Goal: Information Seeking & Learning: Find specific fact

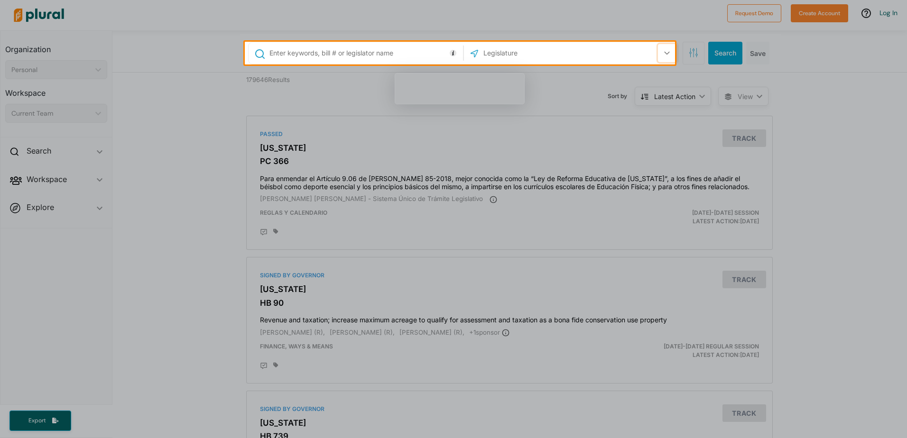
click at [671, 57] on button "button" at bounding box center [667, 53] width 18 height 18
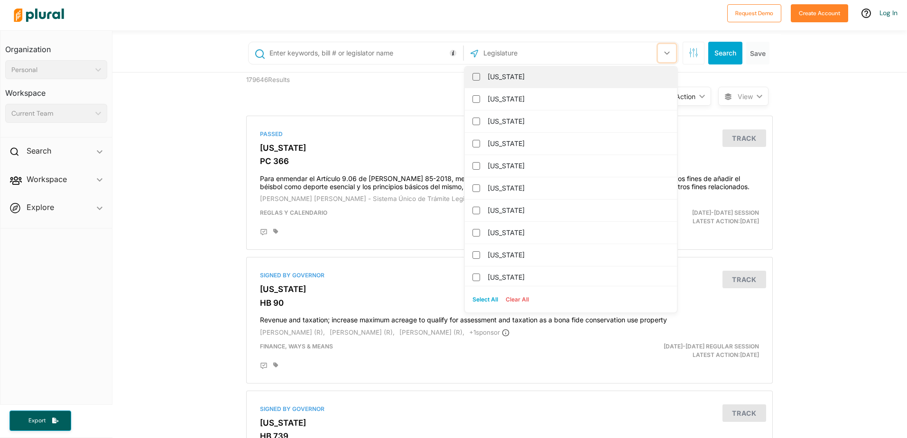
scroll to position [949, 0]
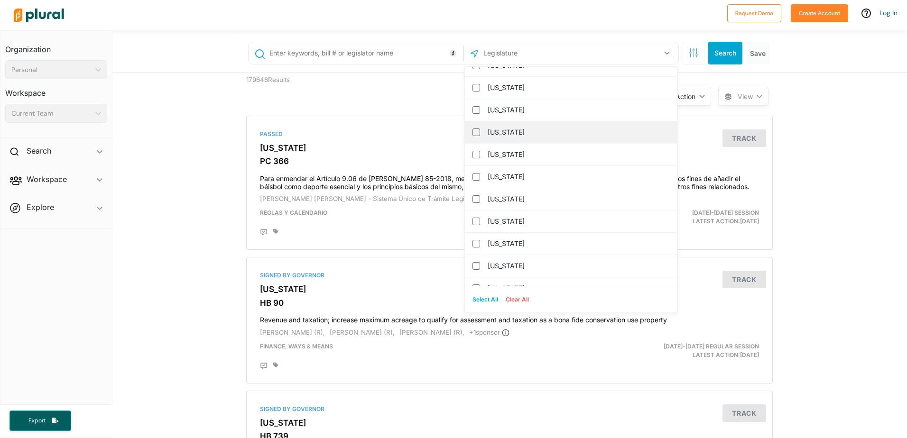
click at [472, 138] on div "[US_STATE]" at bounding box center [571, 132] width 212 height 22
click at [475, 132] on input "[US_STATE]" at bounding box center [477, 133] width 8 height 8
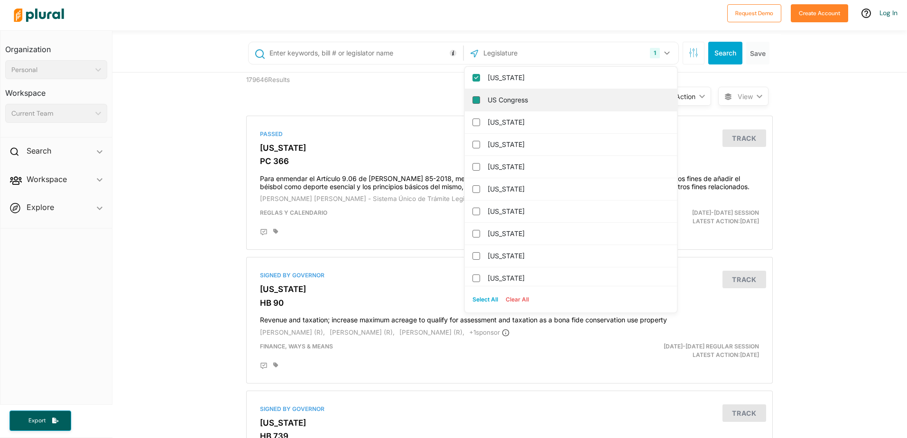
click at [473, 98] on input "US Congress" at bounding box center [477, 100] width 8 height 8
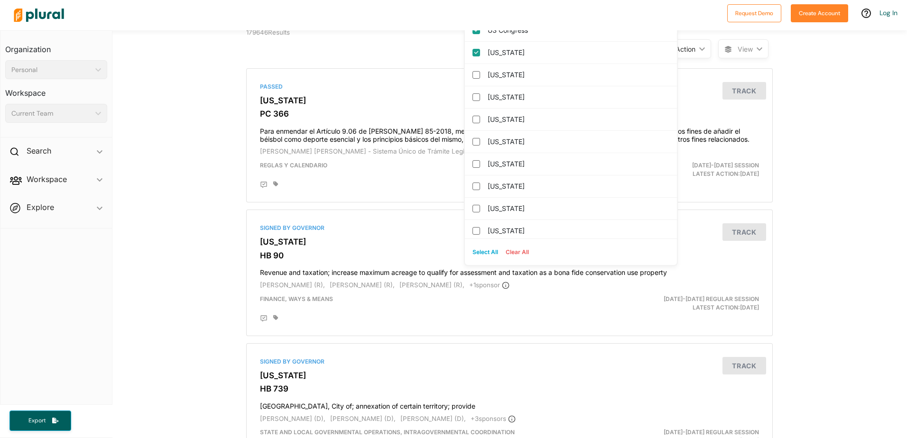
click at [481, 251] on button "Select All" at bounding box center [485, 252] width 33 height 14
checkbox input "true"
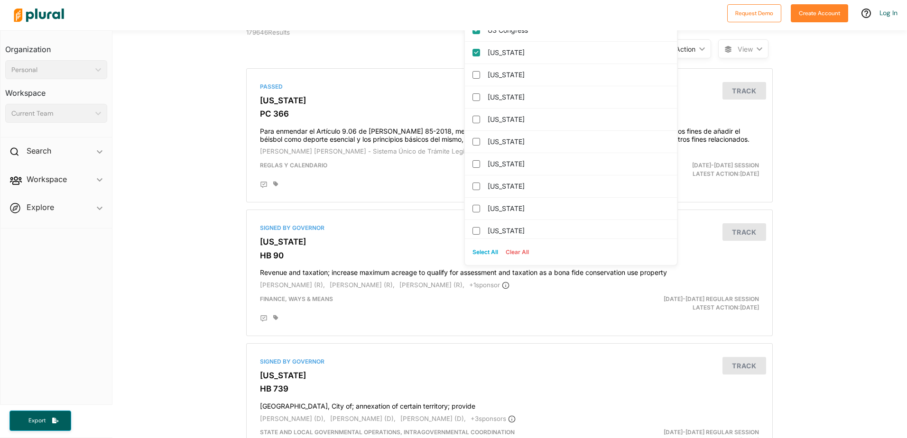
checkbox input "true"
click at [513, 253] on button "Clear All" at bounding box center [517, 252] width 31 height 14
checkbox input "false"
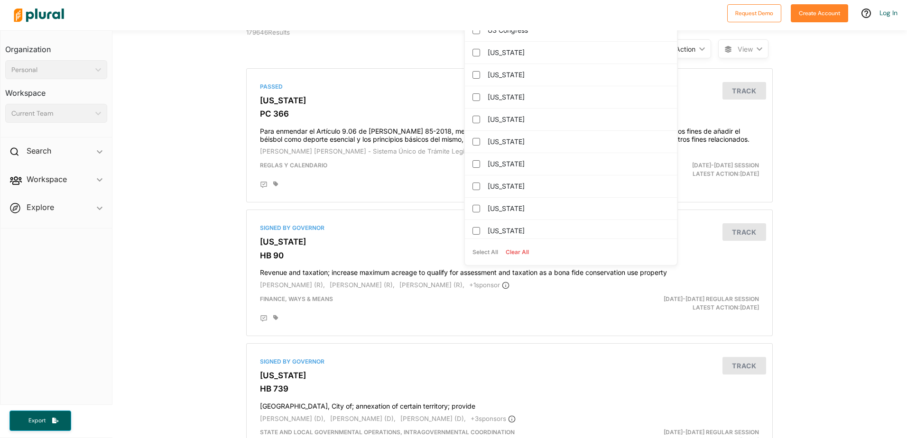
checkbox input "false"
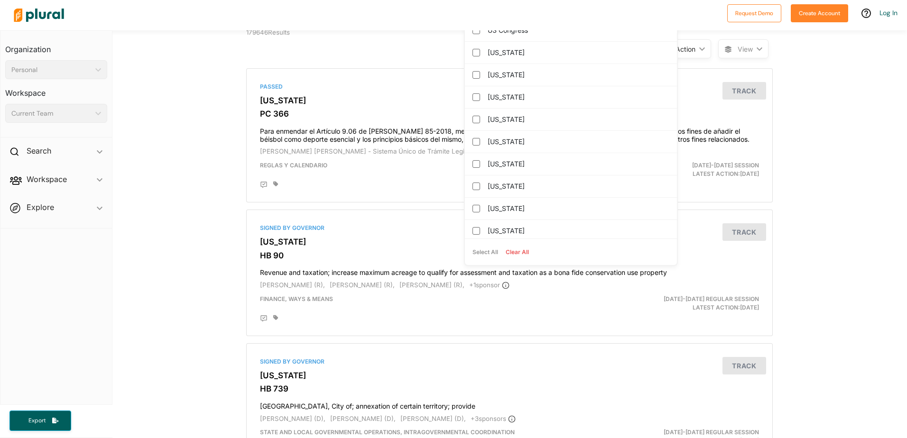
checkbox input "false"
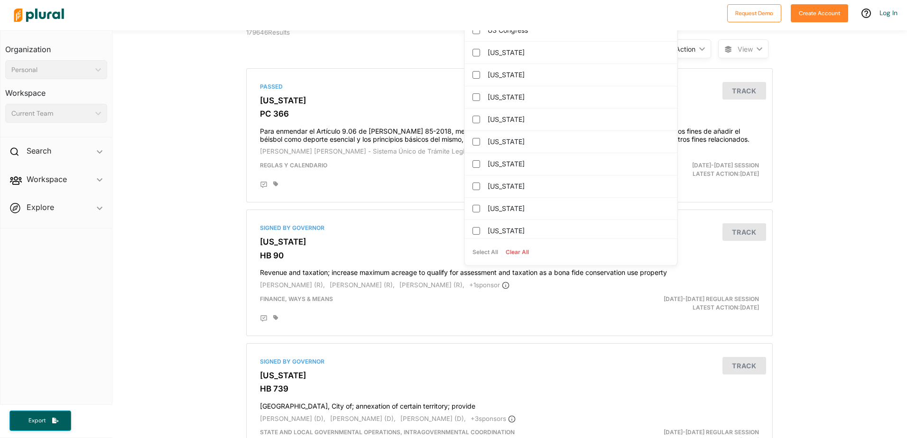
checkbox input "false"
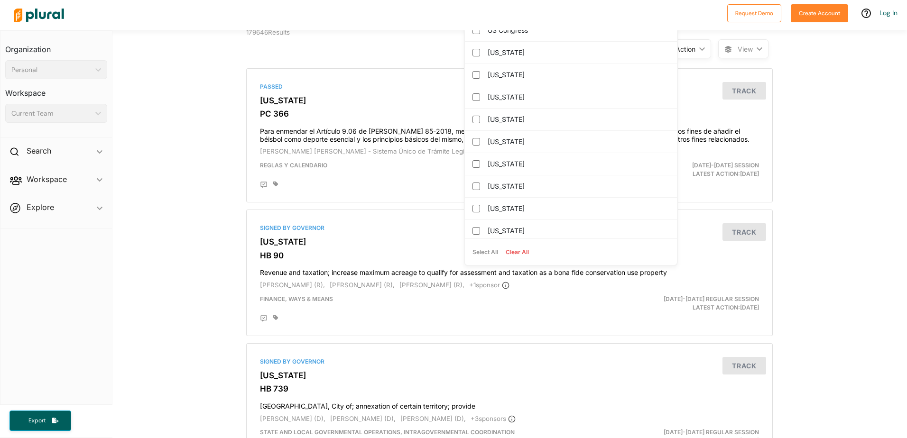
checkbox columbia "false"
checkbox input "false"
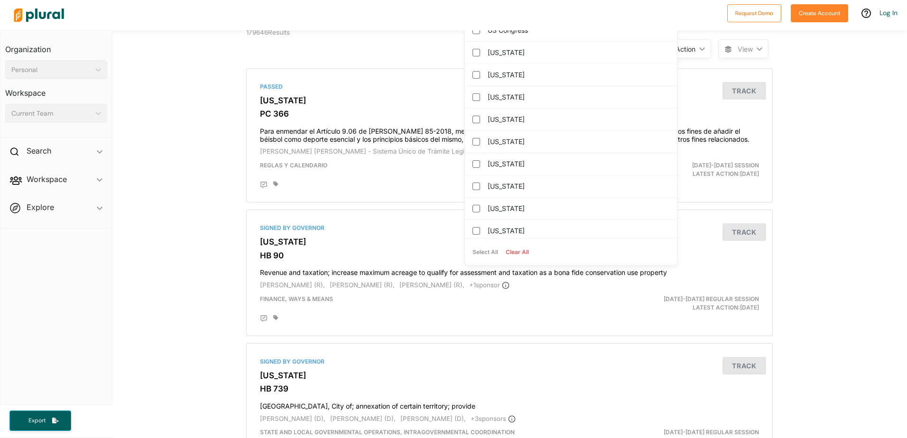
checkbox input "false"
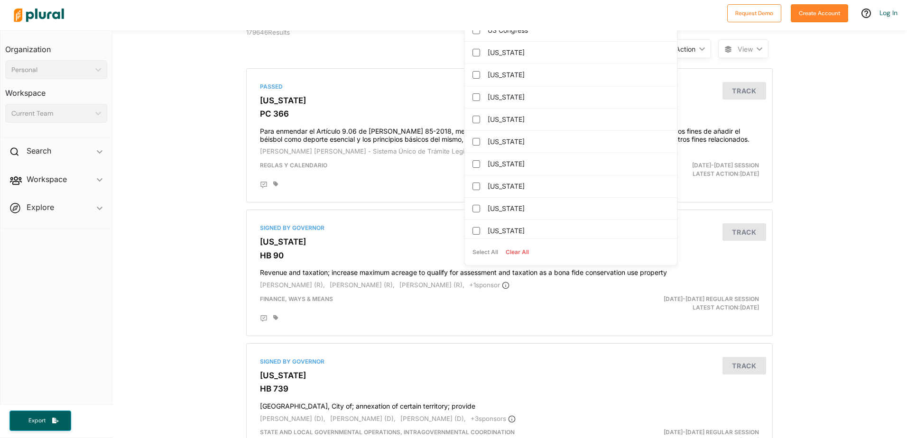
checkbox input "false"
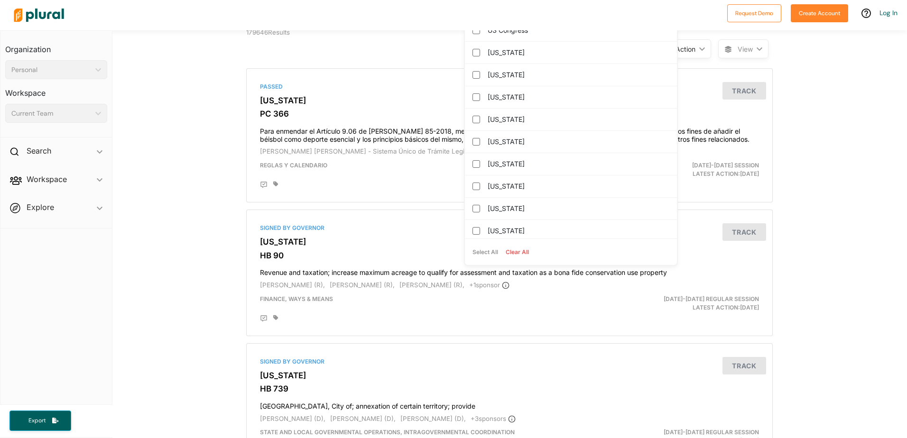
checkbox input "false"
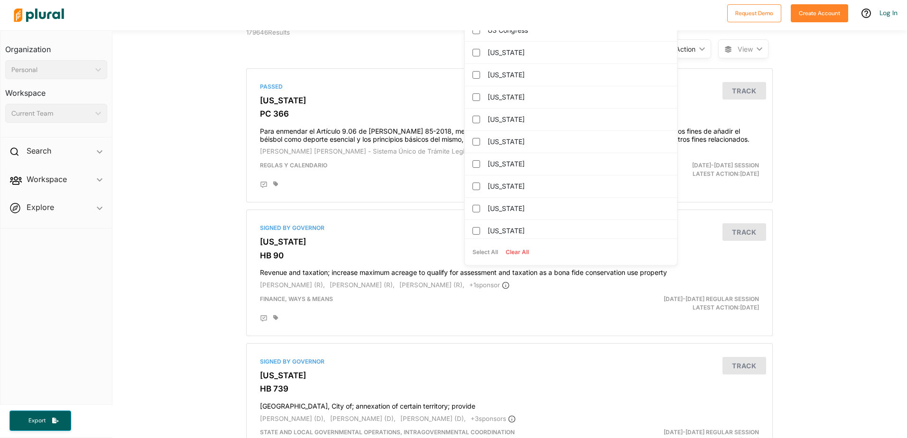
checkbox input "false"
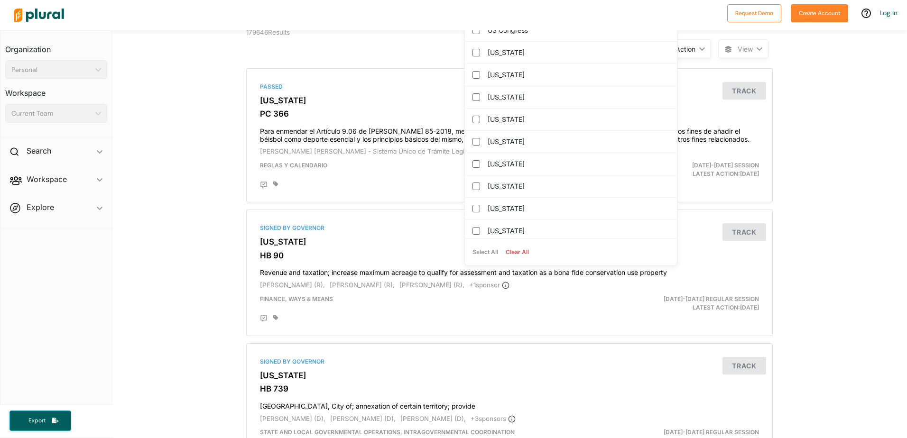
checkbox input "false"
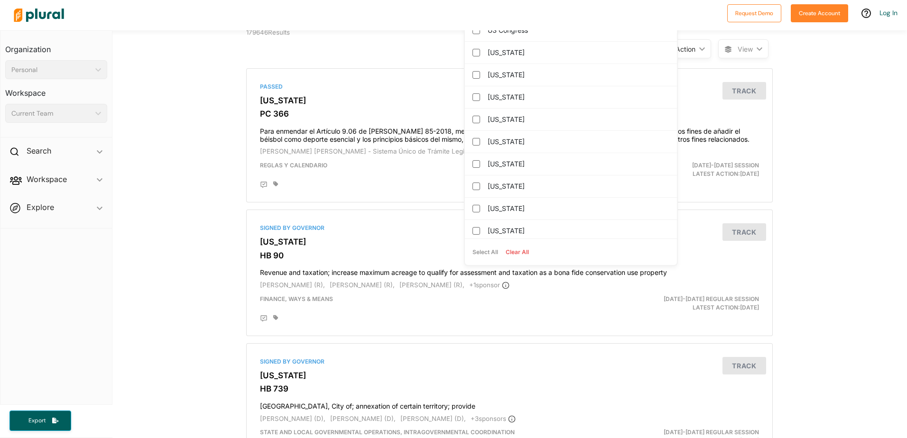
checkbox input "false"
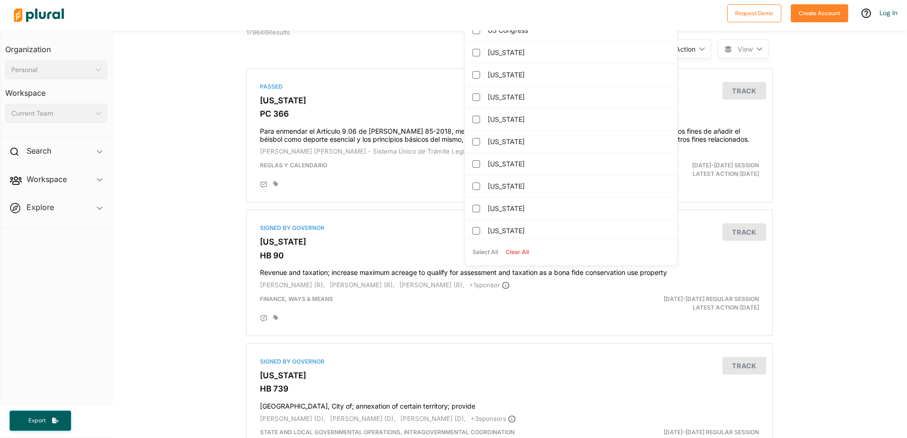
checkbox input "false"
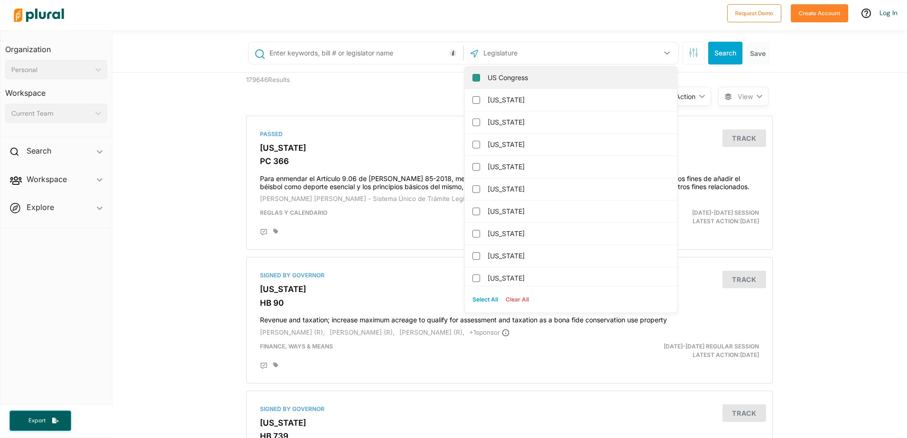
click at [473, 77] on input "US Congress" at bounding box center [477, 78] width 8 height 8
checkbox input "true"
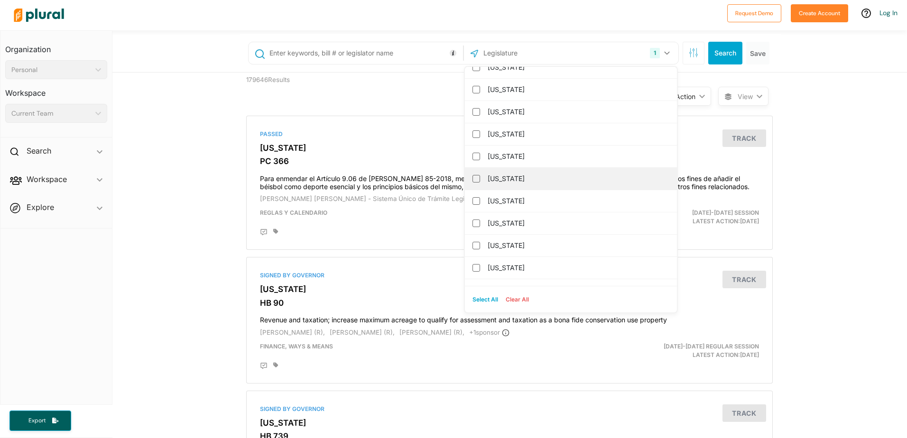
scroll to position [949, 0]
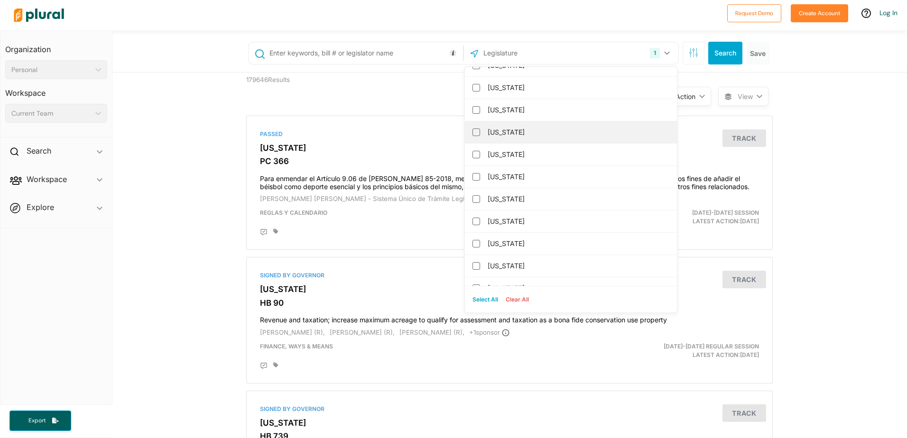
click at [474, 135] on div "[US_STATE]" at bounding box center [571, 132] width 212 height 22
click at [475, 135] on input "[US_STATE]" at bounding box center [477, 133] width 8 height 8
click at [673, 42] on div "2 US Congress [US_STATE] [US_STATE] [US_STATE] [US_STATE] [US_STATE] [US_STATE]…" at bounding box center [463, 53] width 431 height 23
click at [664, 45] on button "2" at bounding box center [660, 53] width 31 height 18
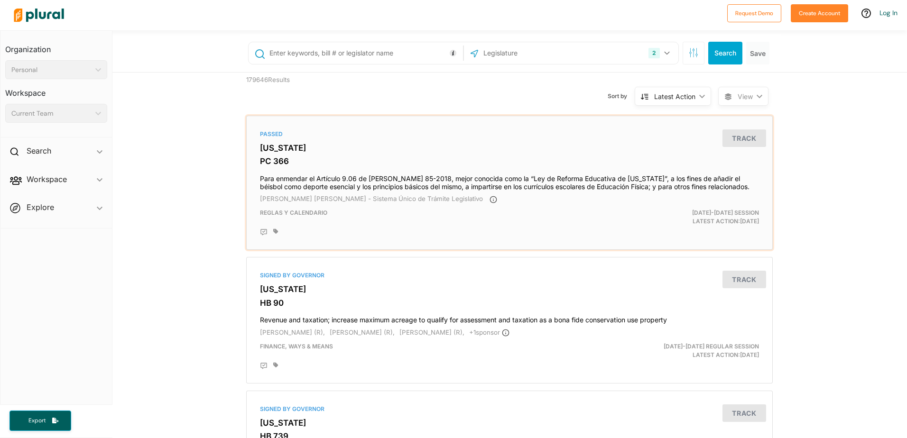
click at [563, 143] on div "Passed [US_STATE] PC 366 Para enmendar el Artículo 9.06 de [PERSON_NAME] 85-201…" at bounding box center [510, 183] width 518 height 126
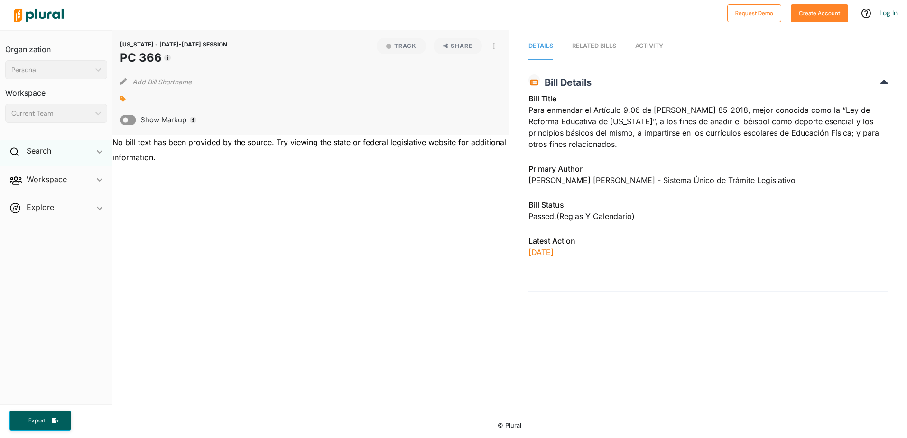
click at [61, 149] on div "Search ic_keyboard_arrow_down" at bounding box center [56, 153] width 112 height 26
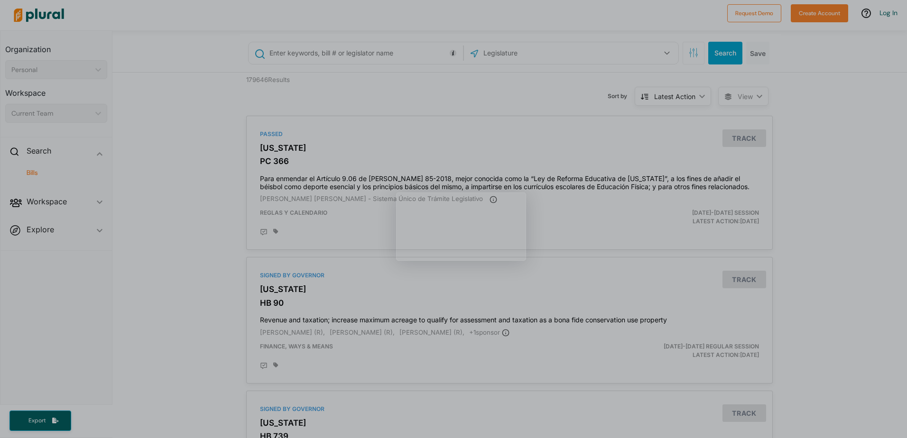
click at [494, 51] on input "text" at bounding box center [534, 53] width 102 height 18
click at [652, 52] on div "US Congress [US_STATE] [US_STATE] [US_STATE] [US_STATE] [US_STATE] [US_STATE] […" at bounding box center [571, 53] width 210 height 18
click at [681, 51] on div "Search Save" at bounding box center [727, 53] width 92 height 23
click at [670, 54] on button "button" at bounding box center [667, 53] width 18 height 18
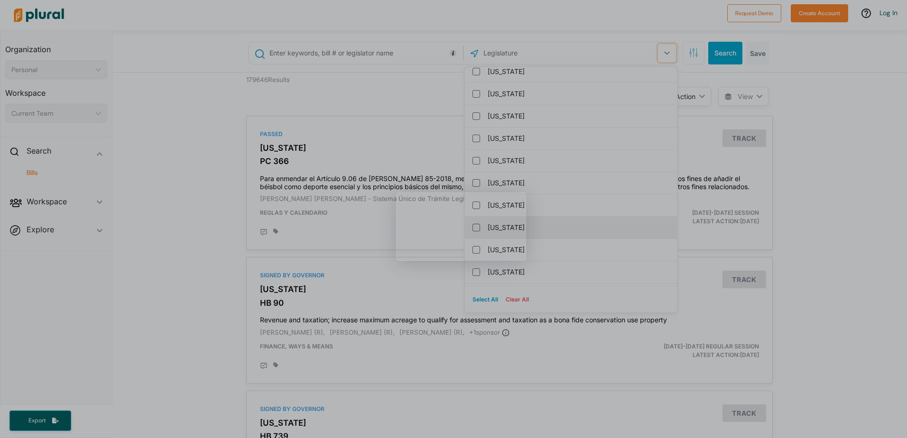
scroll to position [901, 0]
click at [467, 180] on div "[US_STATE]" at bounding box center [571, 180] width 212 height 22
click at [473, 181] on input "[US_STATE]" at bounding box center [477, 180] width 8 height 8
click at [667, 57] on button "1" at bounding box center [661, 53] width 30 height 18
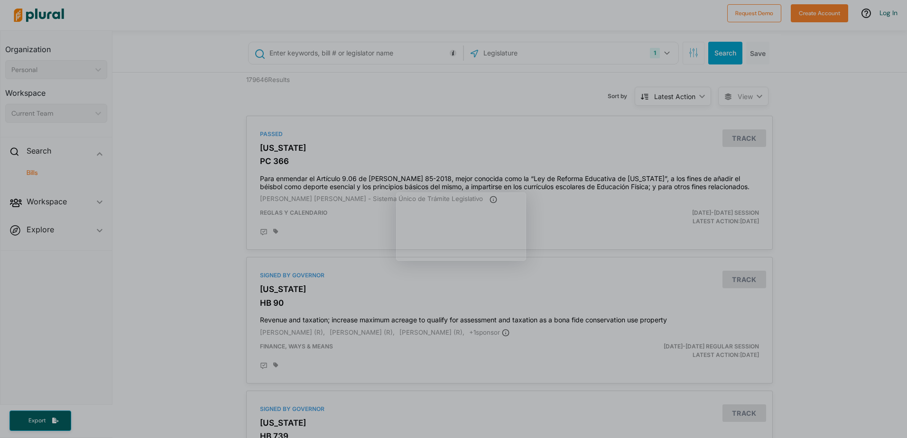
click at [542, 102] on div "Sort by Latest Action ic_keyboard_arrow_down Relevance Latest Action Latest Act…" at bounding box center [561, 91] width 316 height 36
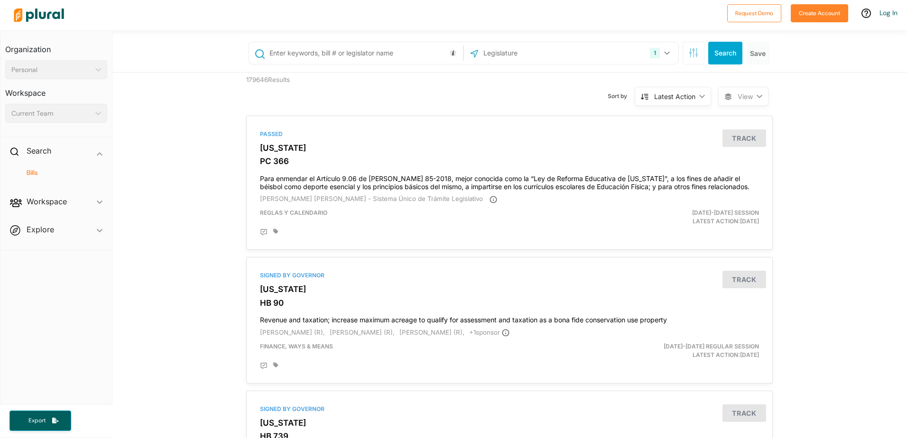
click at [498, 55] on input "text" at bounding box center [534, 53] width 102 height 18
click at [348, 54] on input "text" at bounding box center [365, 53] width 192 height 18
paste input "[DEMOGRAPHIC_DATA] senators for your state?"
type input "[DEMOGRAPHIC_DATA] senators for your state?"
click at [725, 62] on button "Search" at bounding box center [725, 53] width 34 height 23
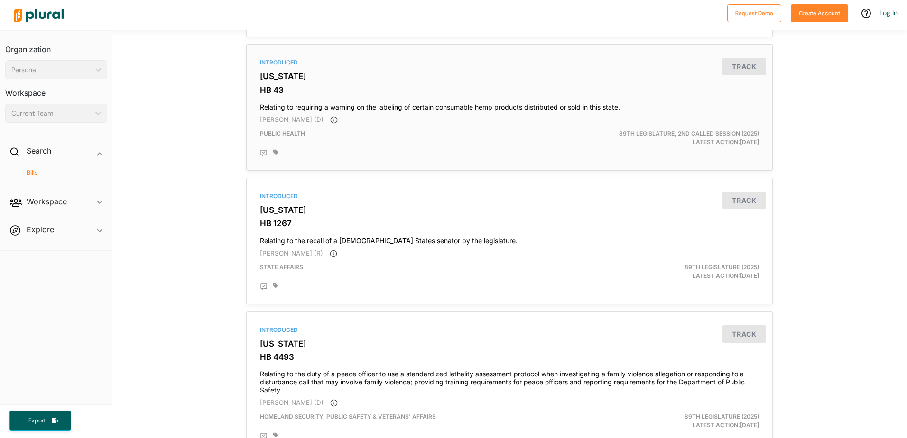
scroll to position [522, 0]
